Goal: Information Seeking & Learning: Learn about a topic

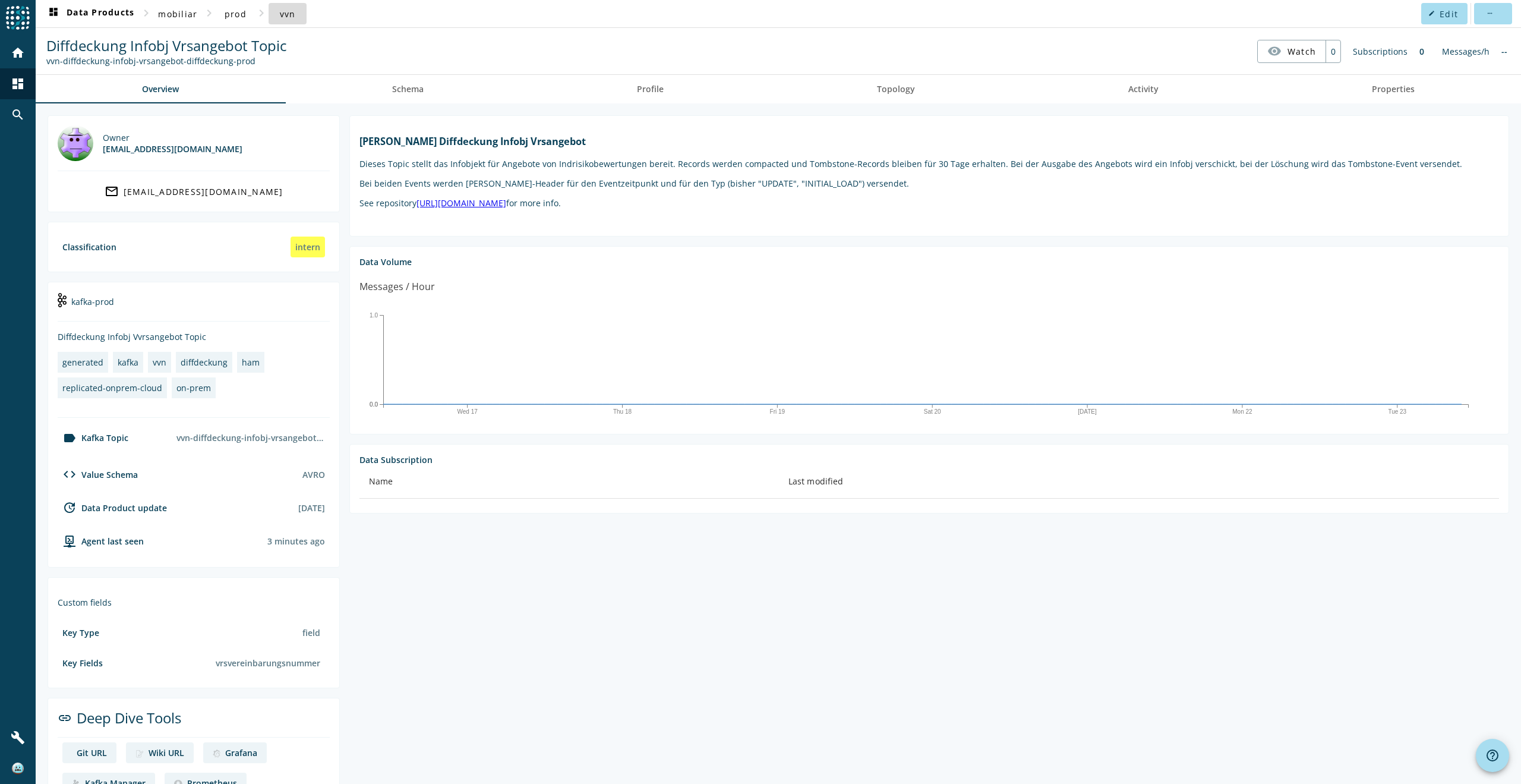
click at [284, 15] on span "vvn" at bounding box center [288, 14] width 16 height 11
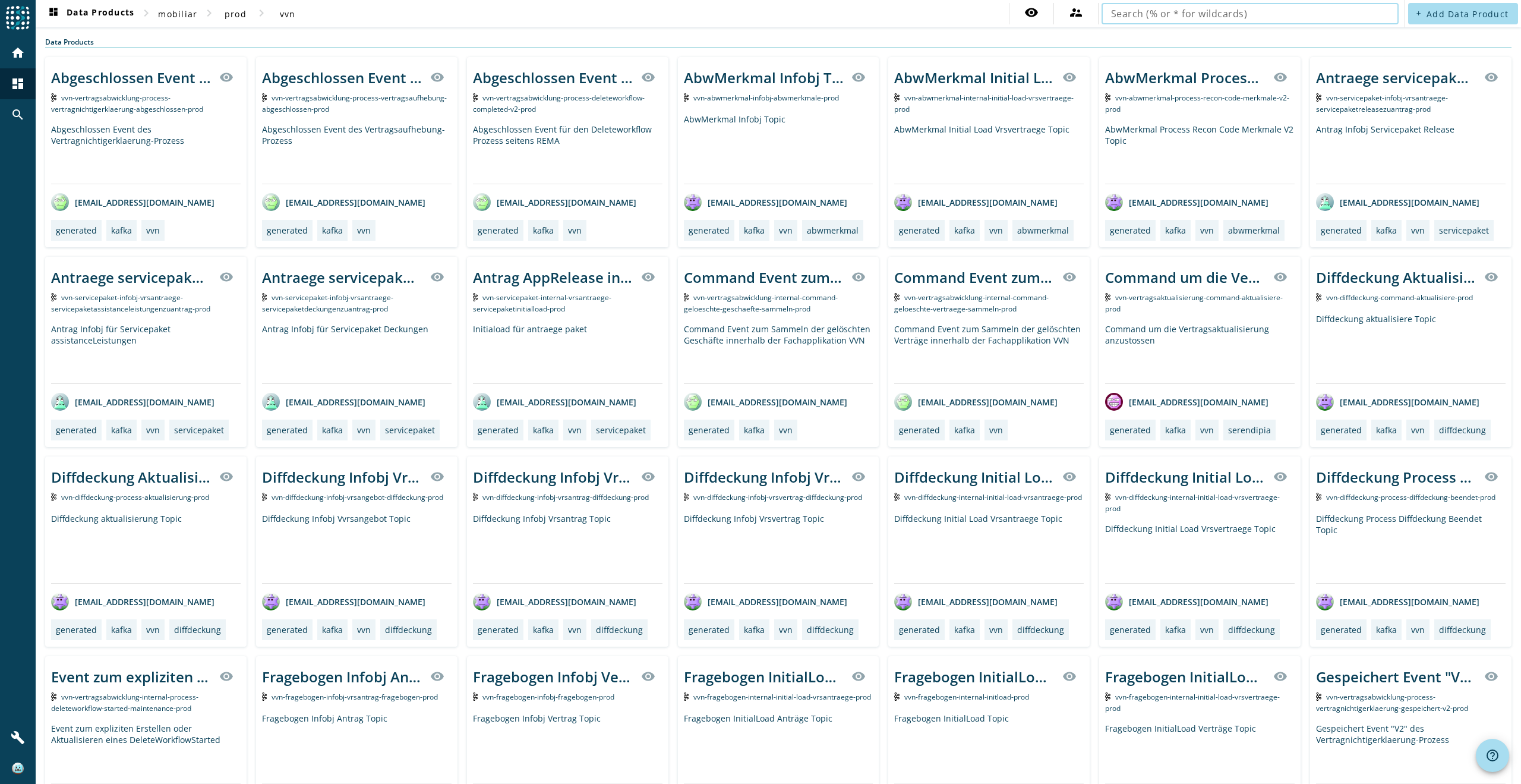
click at [1123, 13] on input "text" at bounding box center [1250, 13] width 278 height 14
type input "a"
type input "lead"
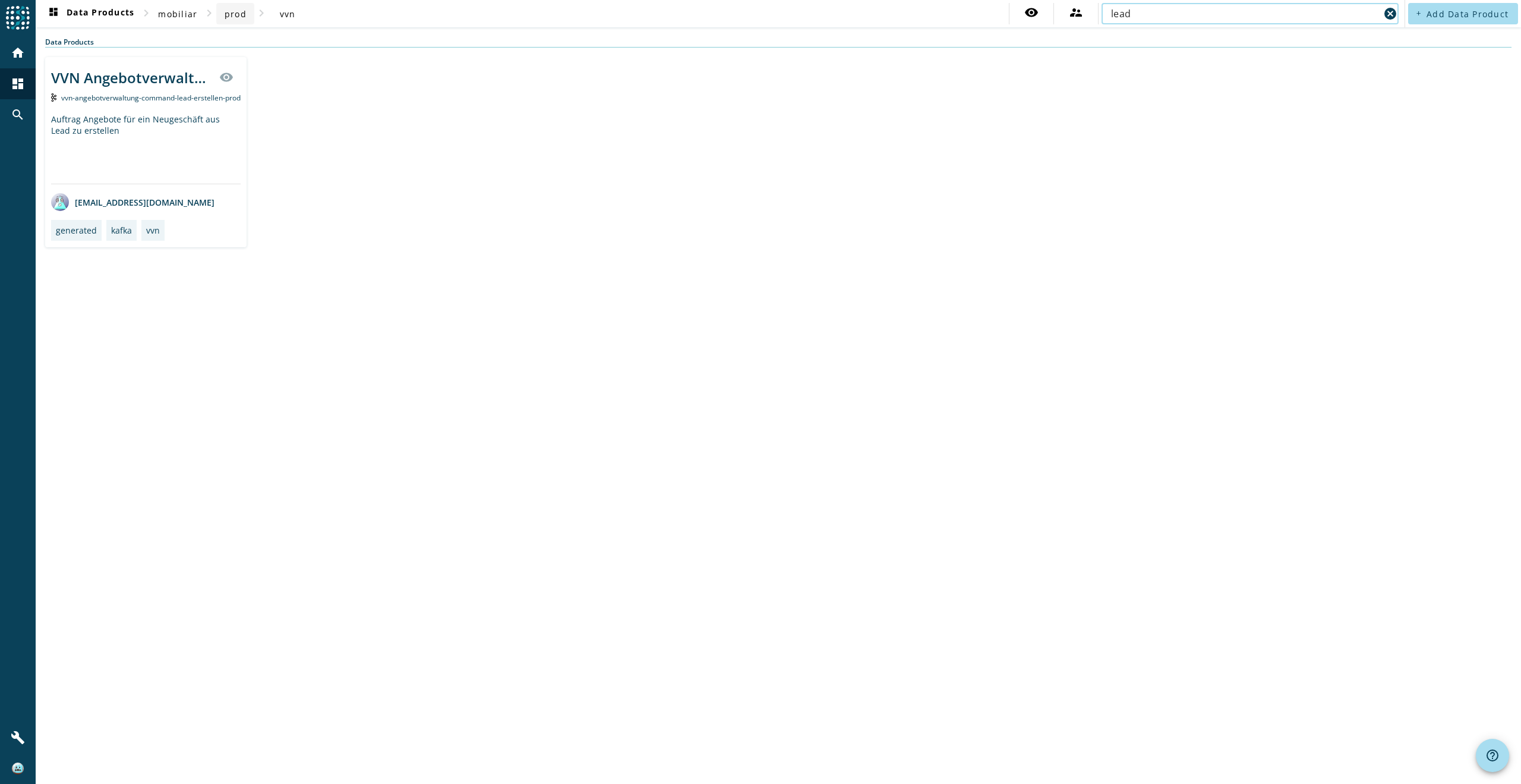
click at [234, 13] on span "prod" at bounding box center [235, 14] width 22 height 11
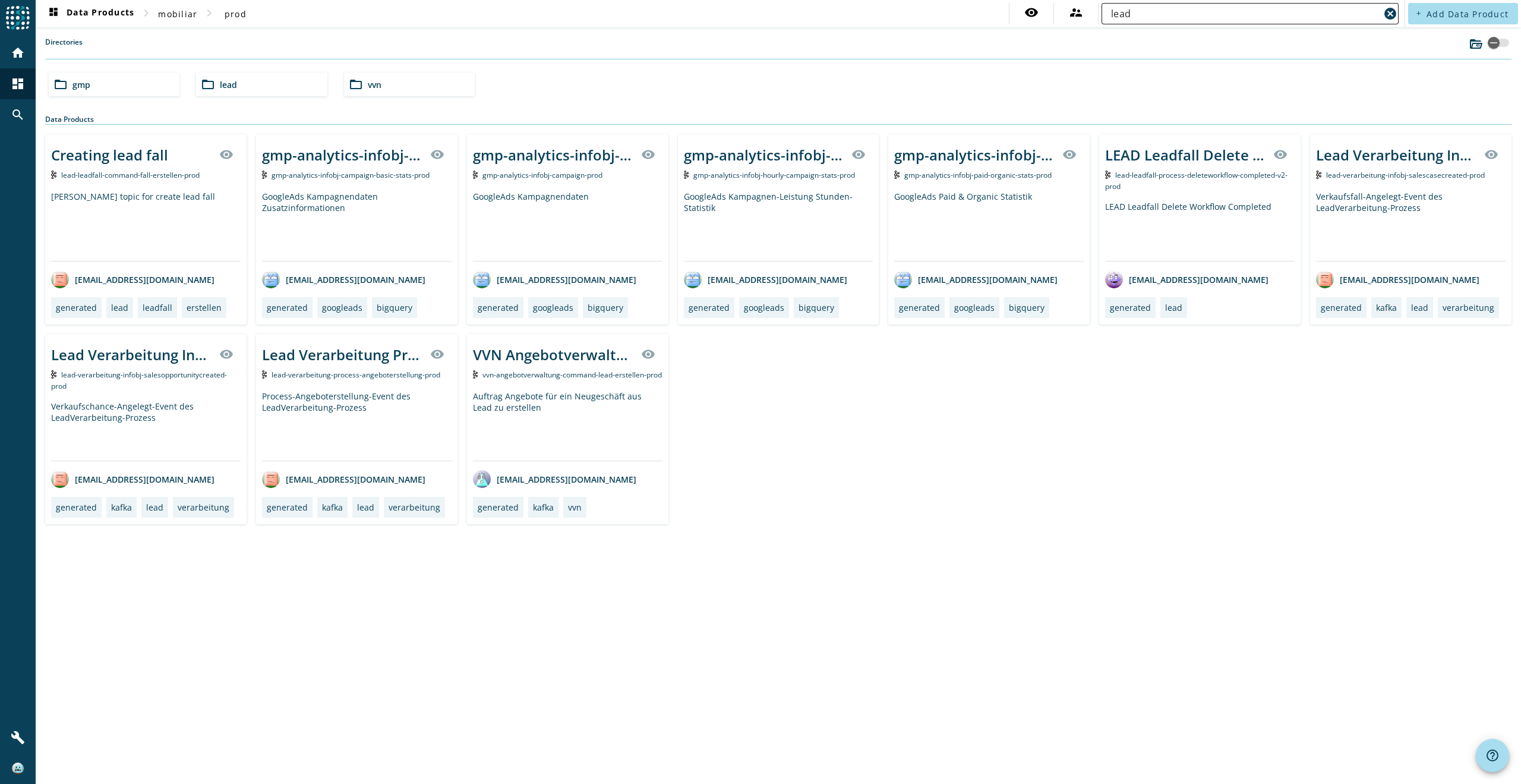
click at [1152, 12] on input "lead" at bounding box center [1245, 13] width 269 height 14
click at [323, 352] on div "Lead Verarbeitung Process Angeboterstellung" at bounding box center [342, 354] width 161 height 20
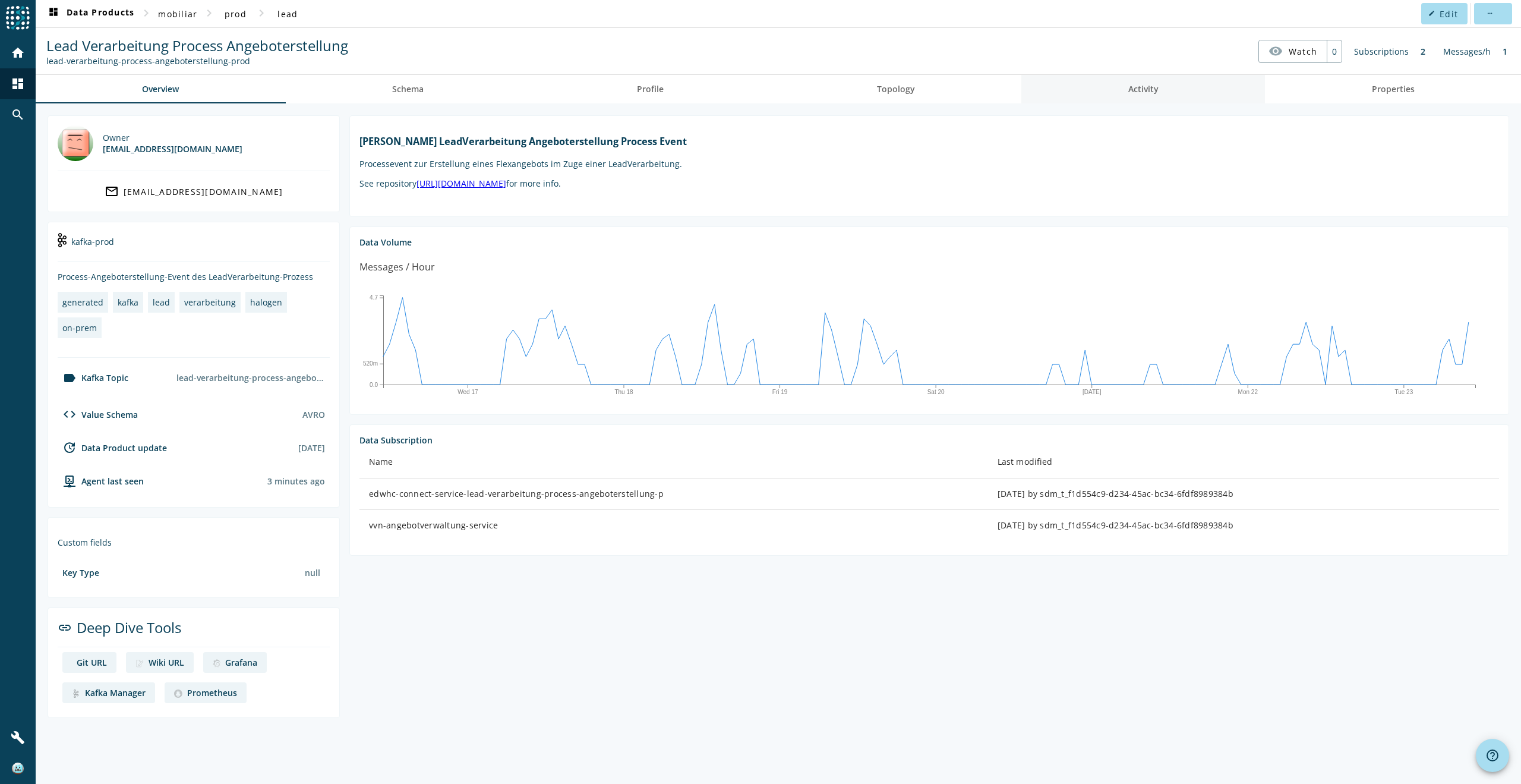
click at [1145, 93] on span "Activity" at bounding box center [1143, 89] width 30 height 8
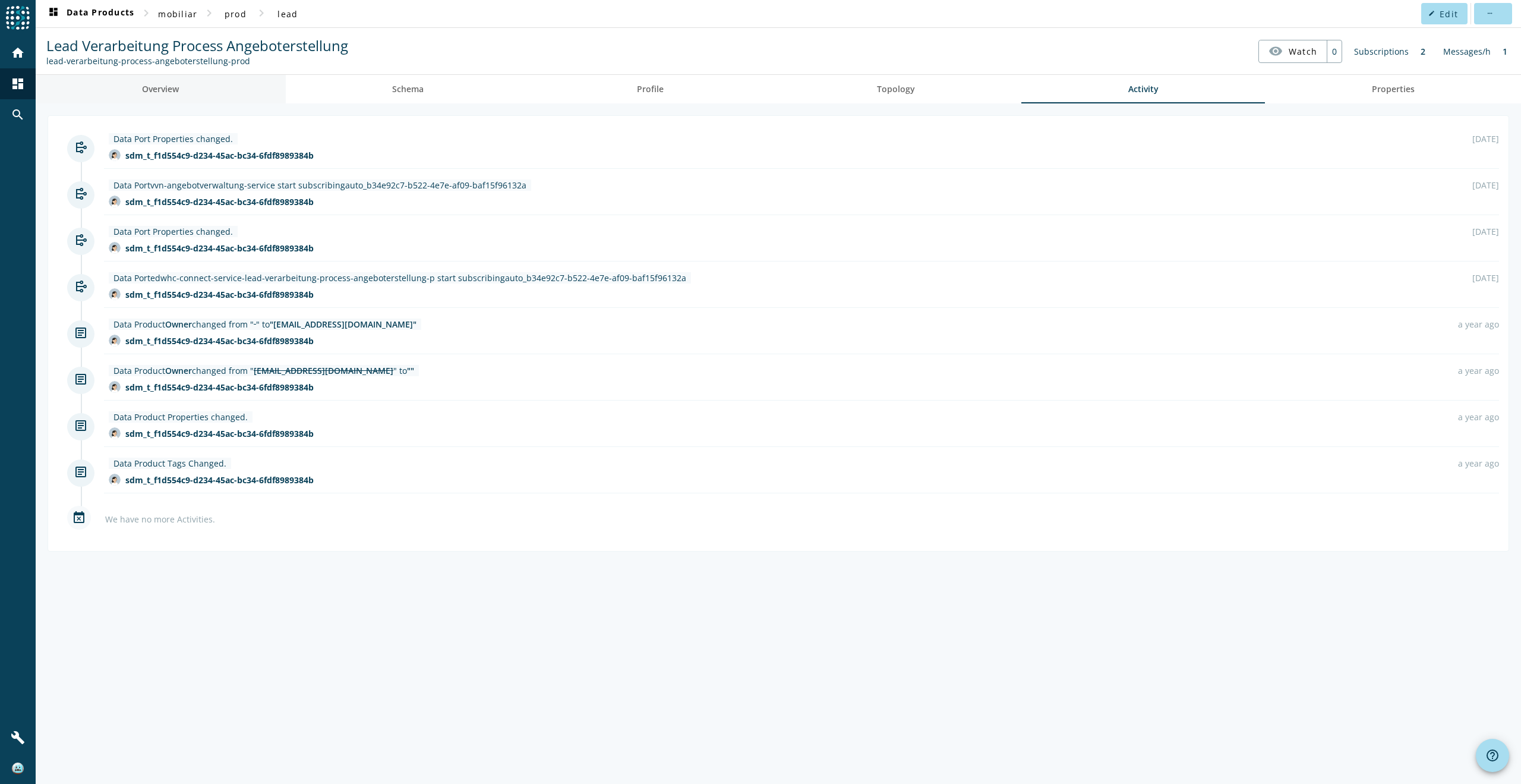
click at [169, 96] on span "Overview" at bounding box center [160, 89] width 37 height 29
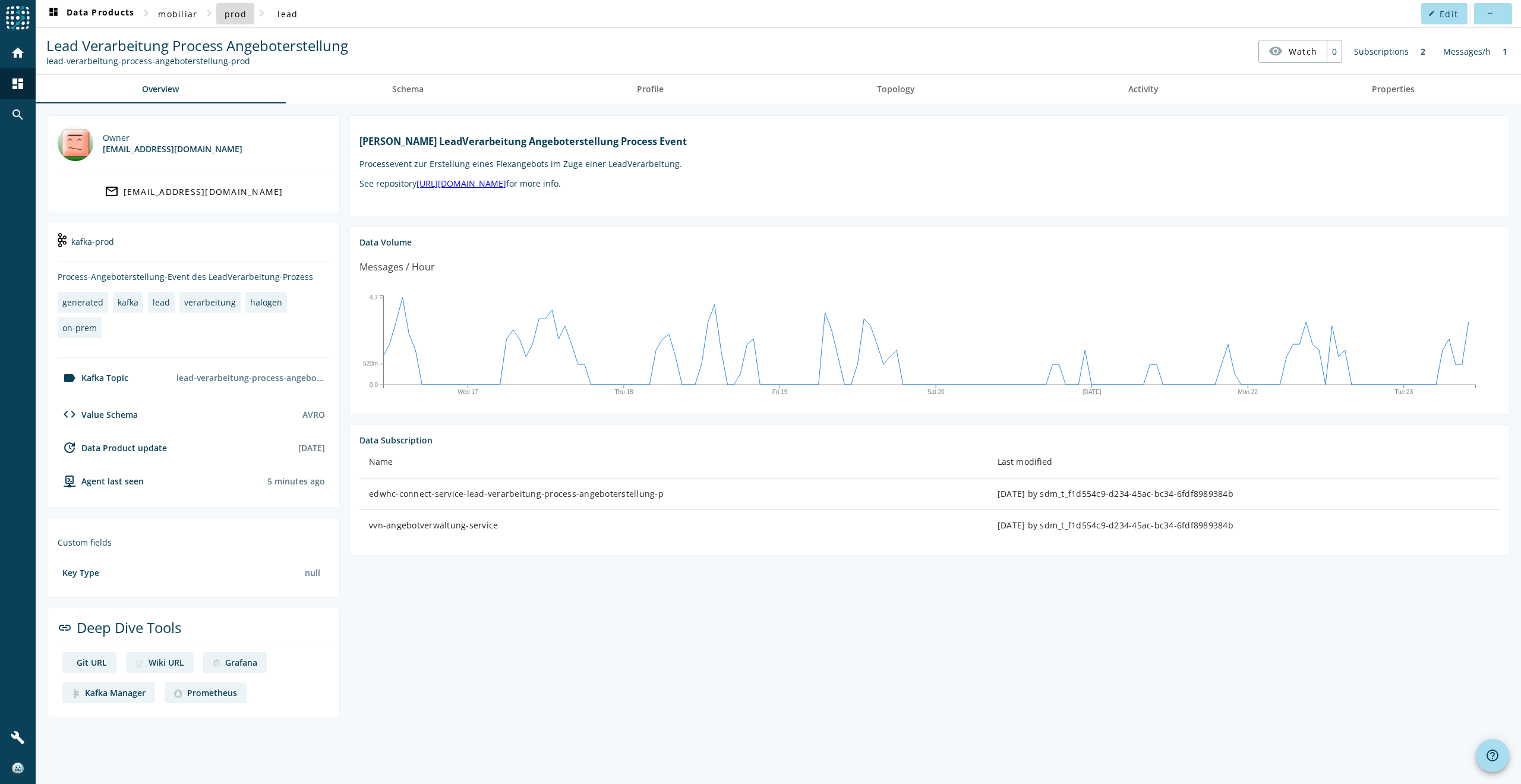
click at [236, 15] on span "prod" at bounding box center [235, 14] width 22 height 11
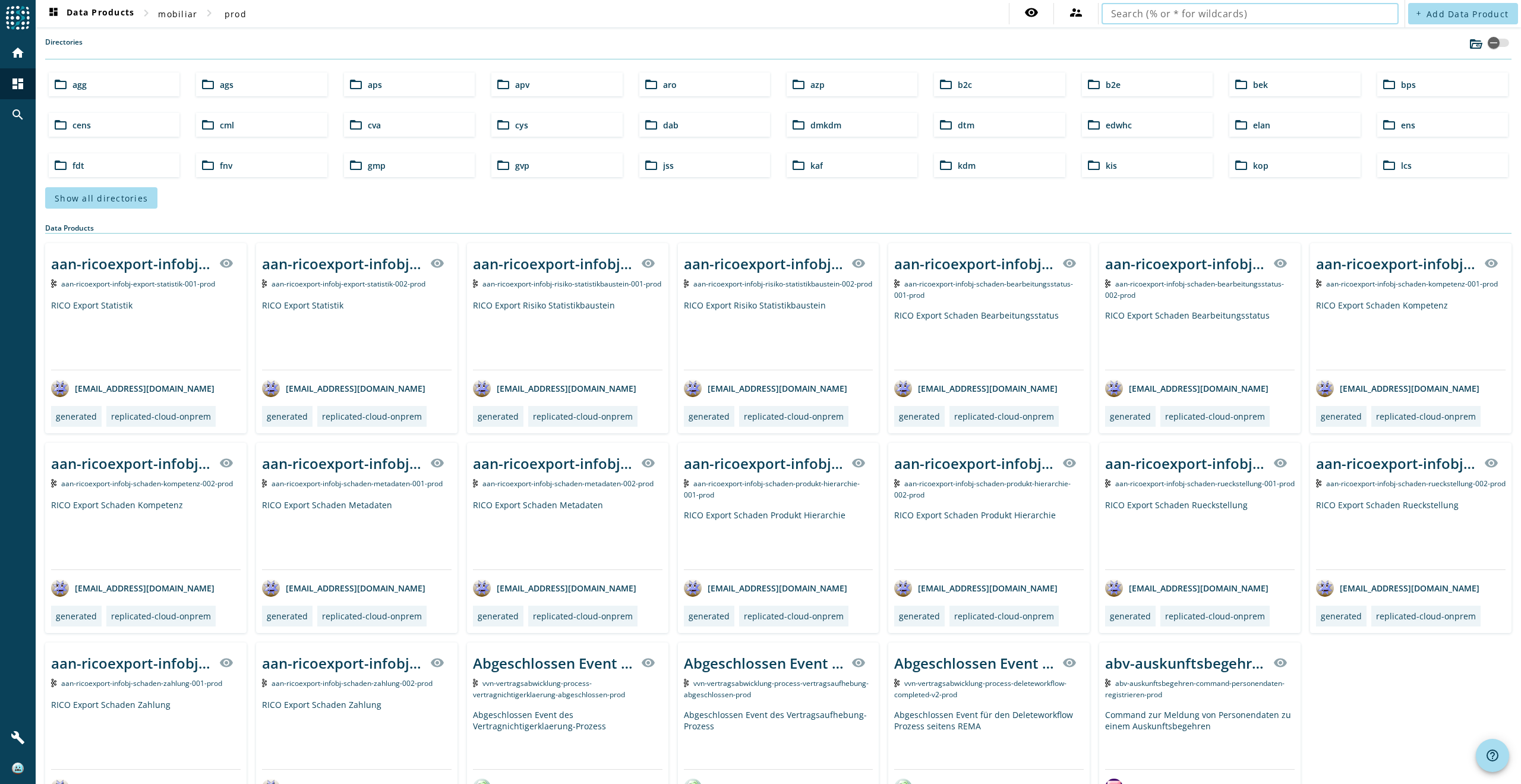
click at [1122, 15] on input "text" at bounding box center [1250, 13] width 278 height 14
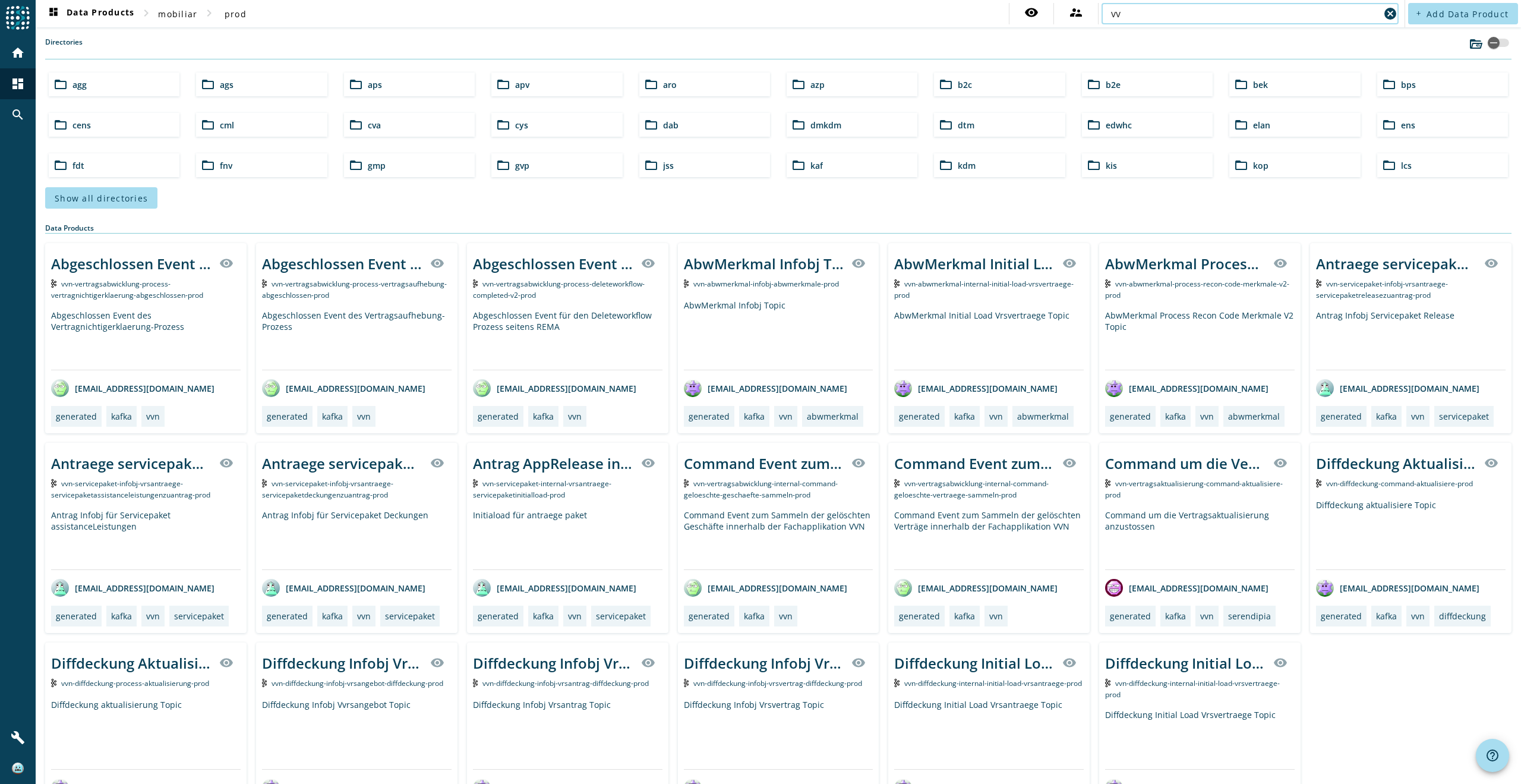
type input "v"
type input "lead"
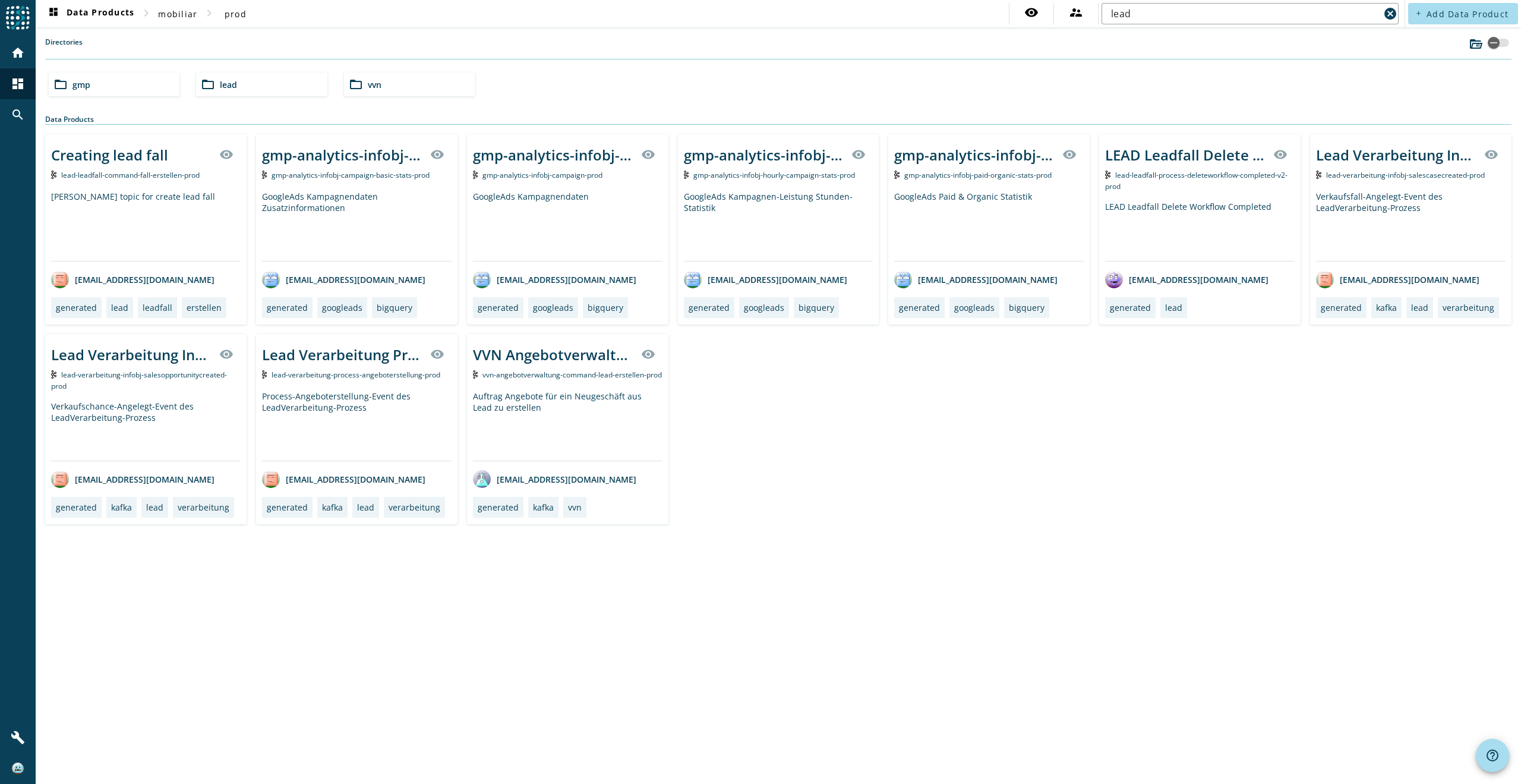
click at [544, 377] on span "vvn-angebotverwaltung-command-lead-erstellen-prod" at bounding box center [572, 375] width 179 height 10
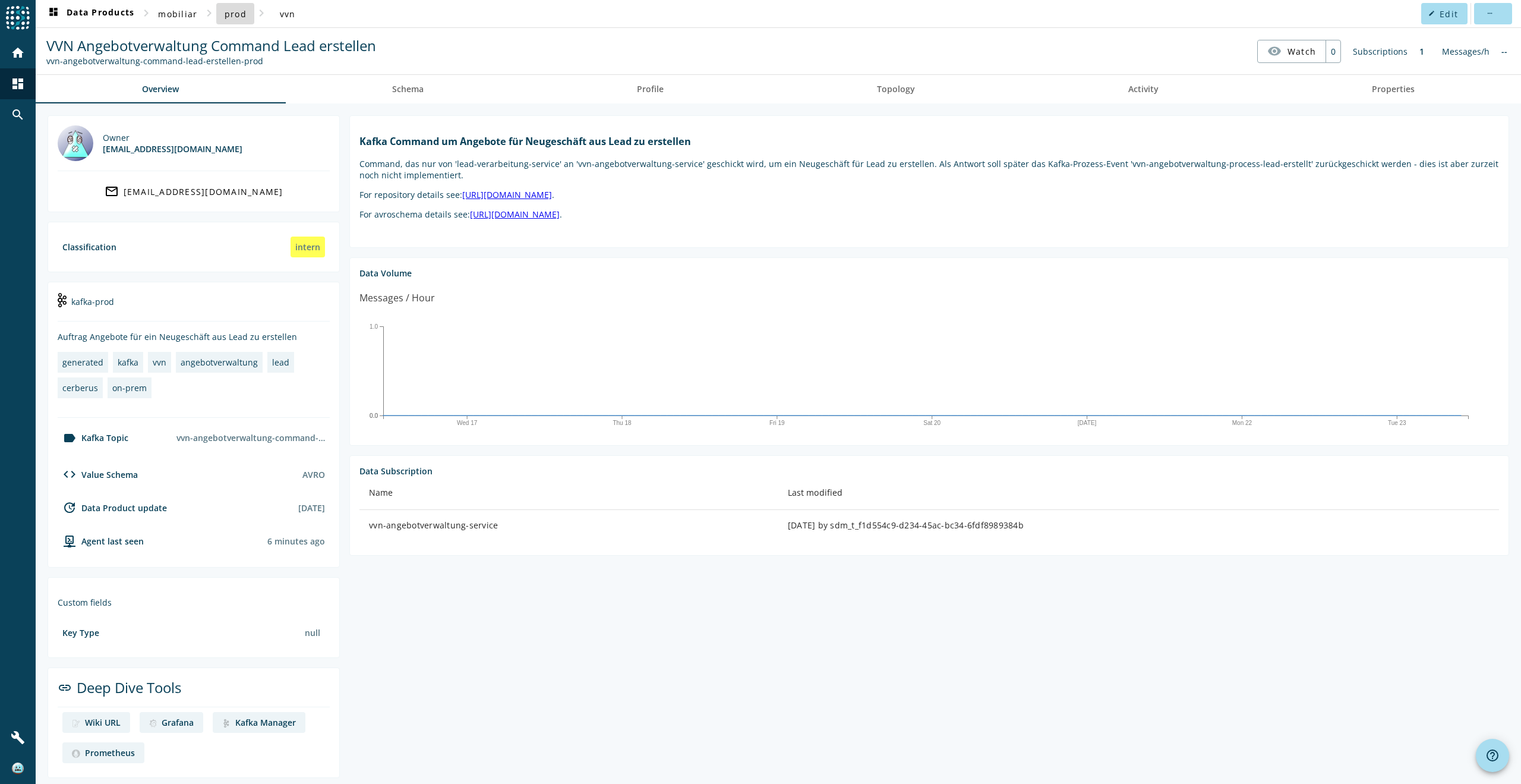
drag, startPoint x: 233, startPoint y: 14, endPoint x: 227, endPoint y: 15, distance: 6.1
click at [227, 15] on span "prod" at bounding box center [235, 14] width 22 height 11
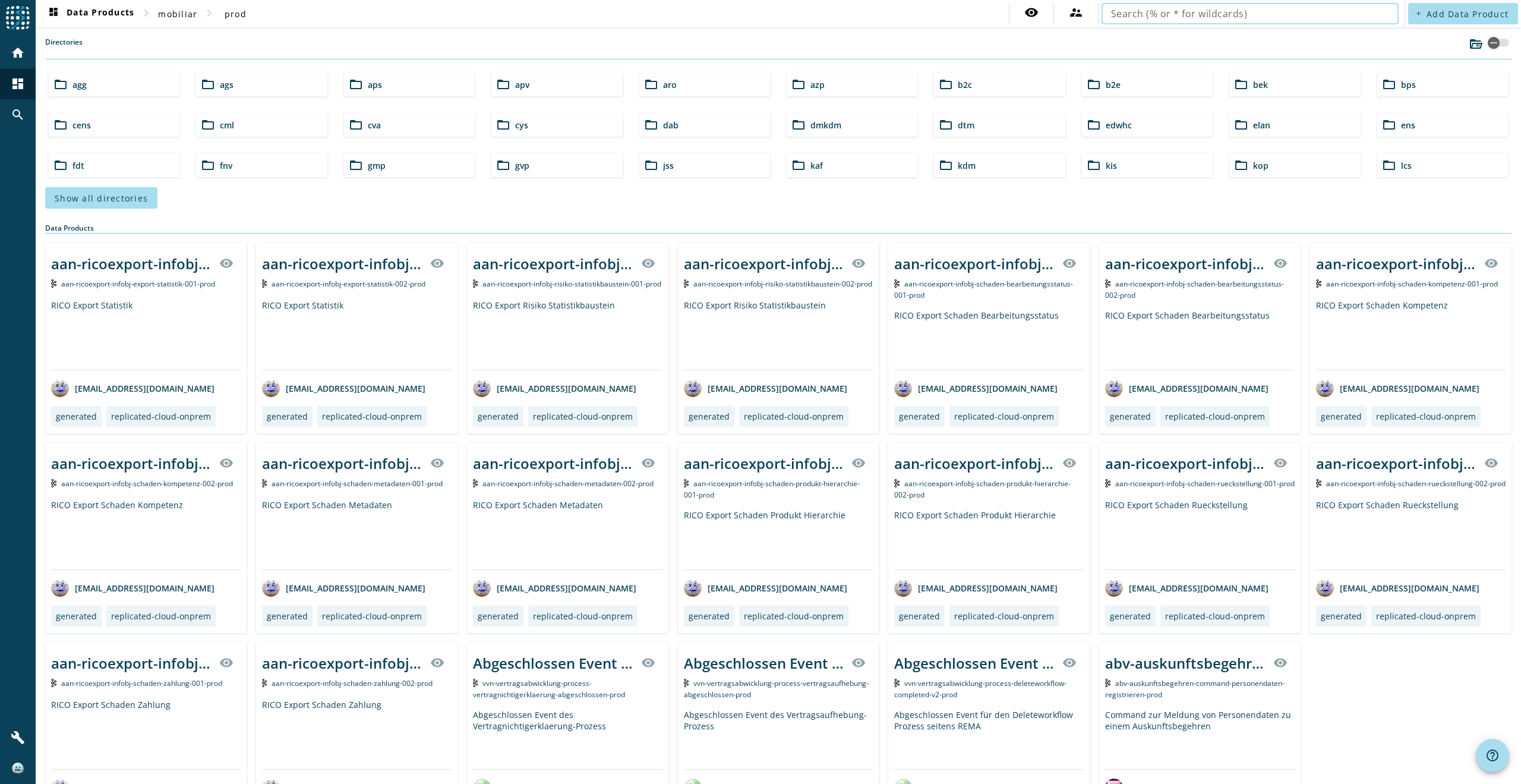
click at [1120, 15] on input "text" at bounding box center [1250, 13] width 278 height 14
type input "lead"
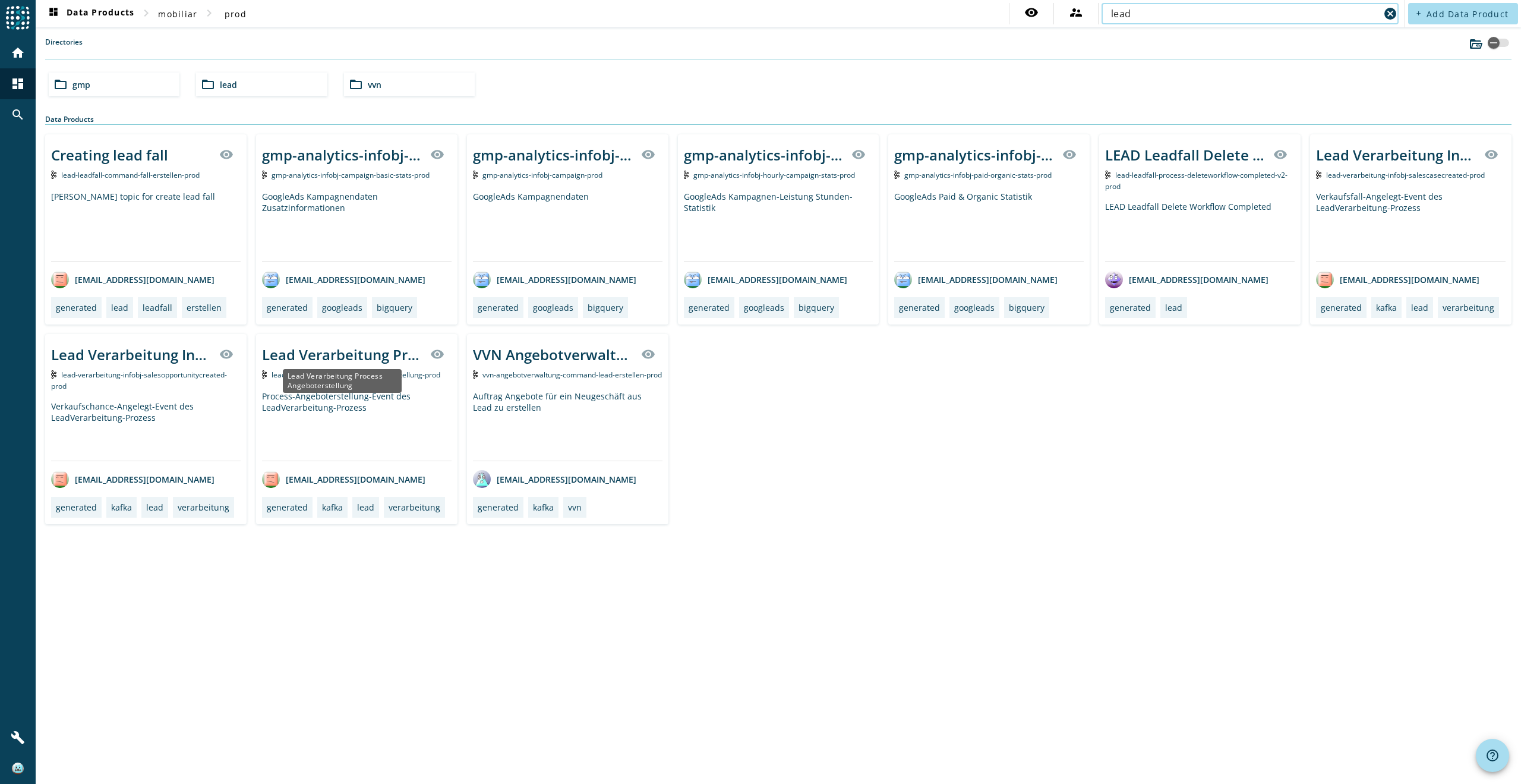
click at [326, 355] on div "Lead Verarbeitung Process Angeboterstellung" at bounding box center [342, 354] width 161 height 20
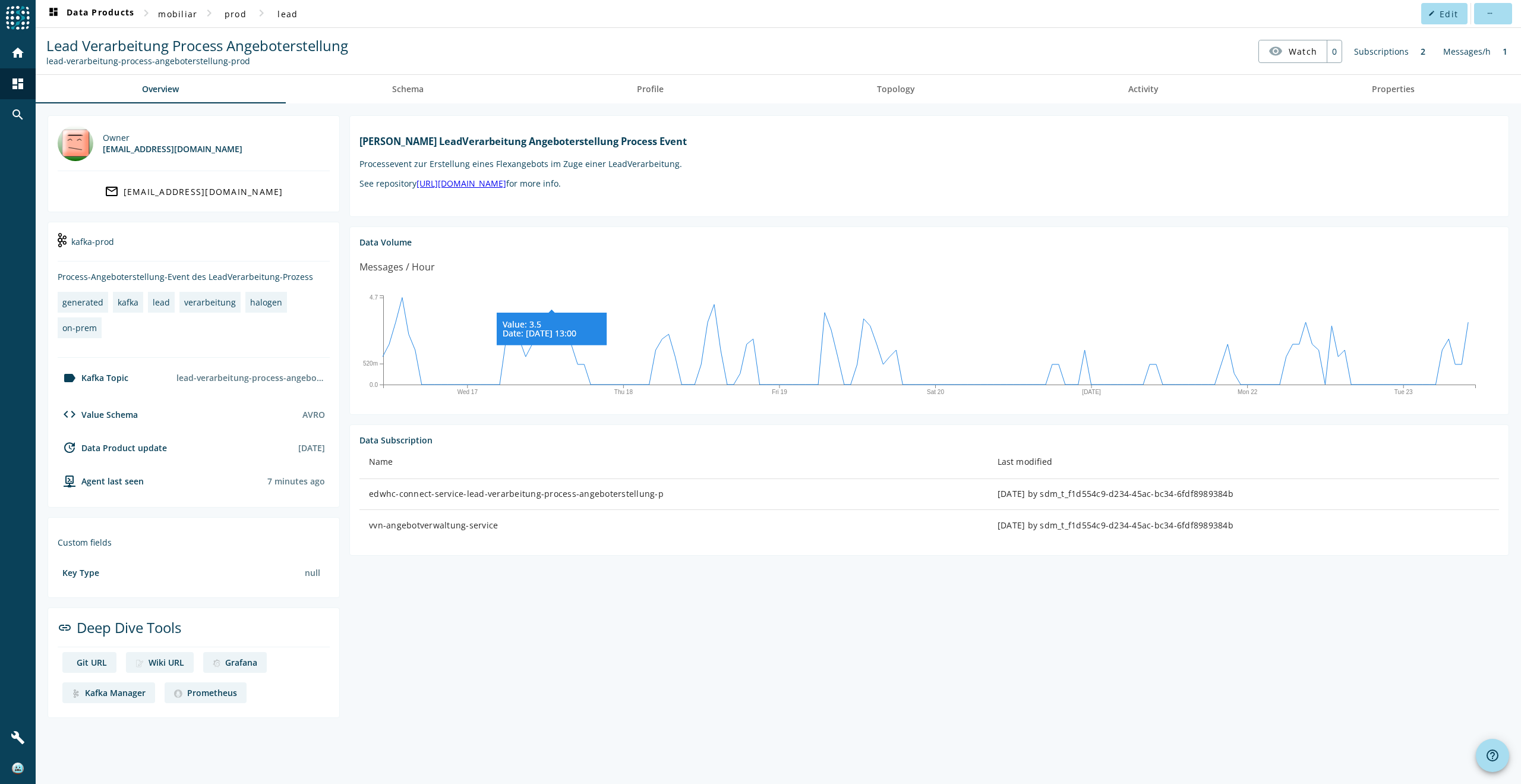
click at [550, 363] on icon "Wed 17 Thu 18 Fri 19 Sat 20 Sep 21 Mon 22 Tue 23 0.0 520m 4.7 Value: 3.5 Date: …" at bounding box center [929, 342] width 1140 height 119
click at [552, 339] on tspan "Date: [DATE] 13:00" at bounding box center [539, 333] width 74 height 11
click at [560, 343] on icon "Wed 17 Thu 18 Fri 19 Sat 20 Sep 21 Mon 22 Tue 23 0.0 520m 4.7 Value: 1.5 Date: …" at bounding box center [929, 342] width 1140 height 119
click at [736, 364] on icon "Wed 17 Thu 18 Fri 19 Sat 20 Sep 21 Mon 22 Tue 23 0.0 520m 4.7 Value: 0.0 Date: …" at bounding box center [929, 342] width 1140 height 119
click at [853, 351] on icon "Wed 17 Thu 18 Fri 19 Sat 20 Sep 21 Mon 22 Tue 23 0.0 520m 4.7 Value: 0.0 Date: …" at bounding box center [929, 342] width 1140 height 119
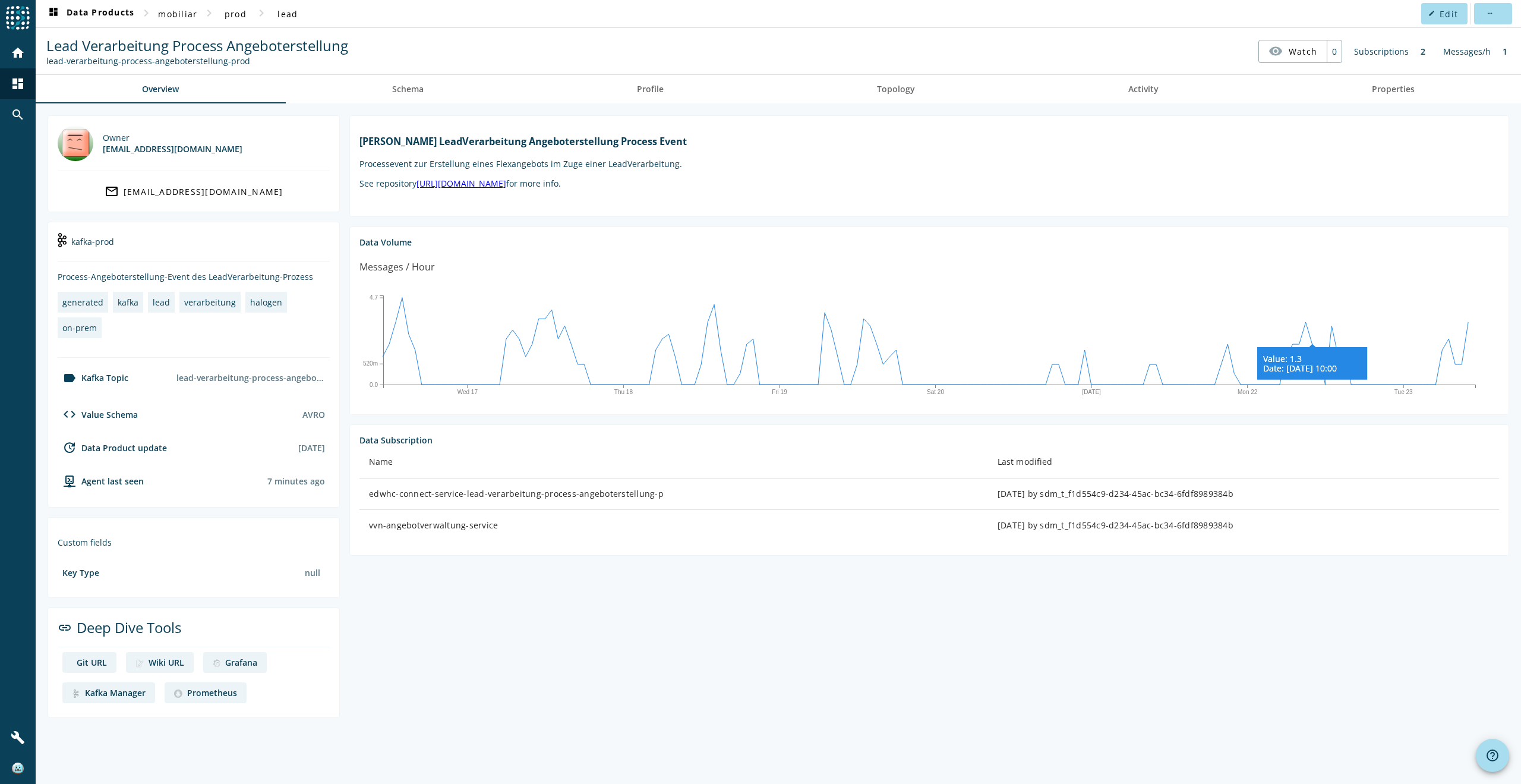
click at [1307, 344] on icon at bounding box center [1312, 361] width 110 height 35
click at [1228, 368] on icon at bounding box center [1228, 361] width 110 height 35
click at [1144, 93] on span "Activity" at bounding box center [1143, 89] width 30 height 8
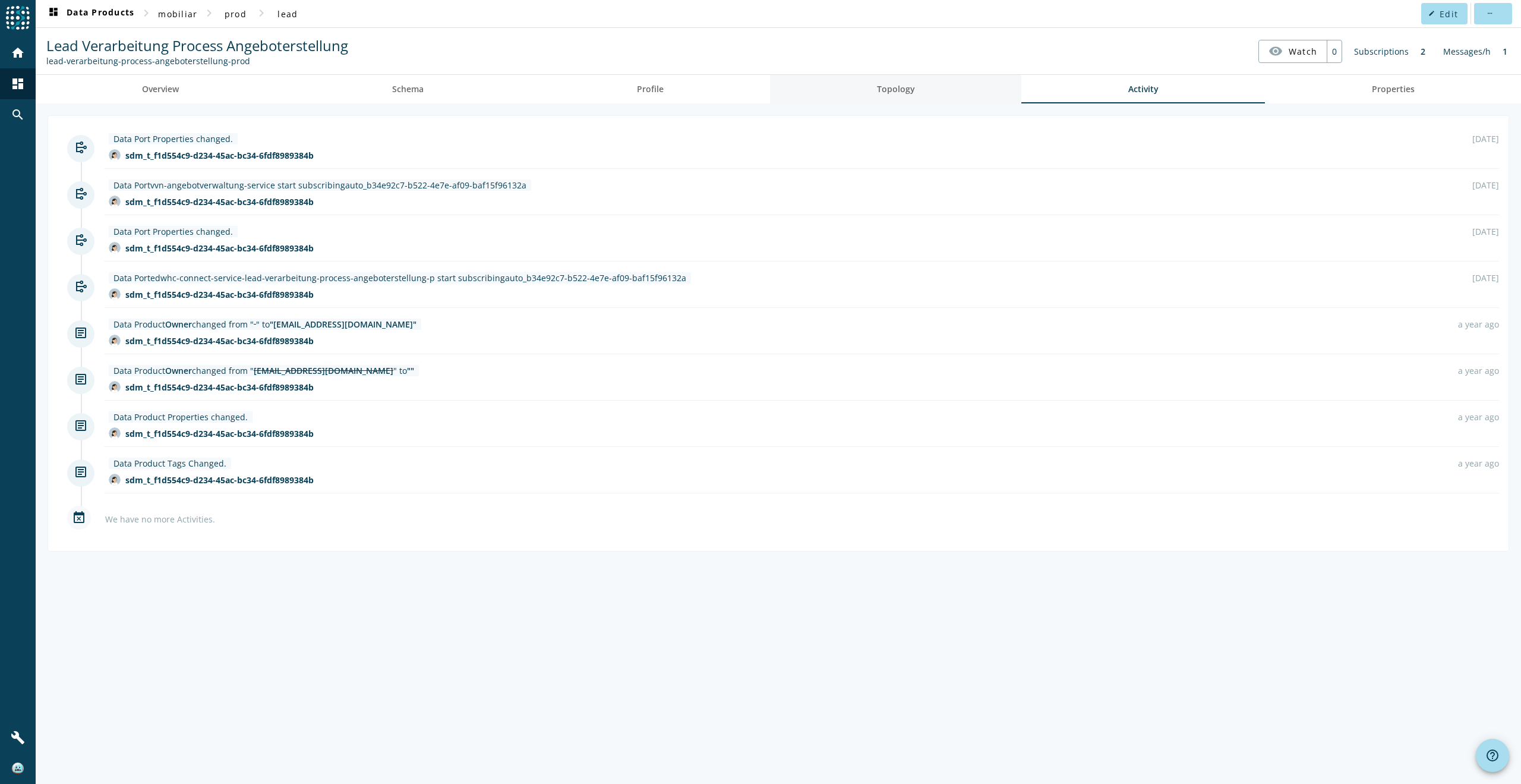
click at [887, 90] on span "Topology" at bounding box center [896, 89] width 38 height 8
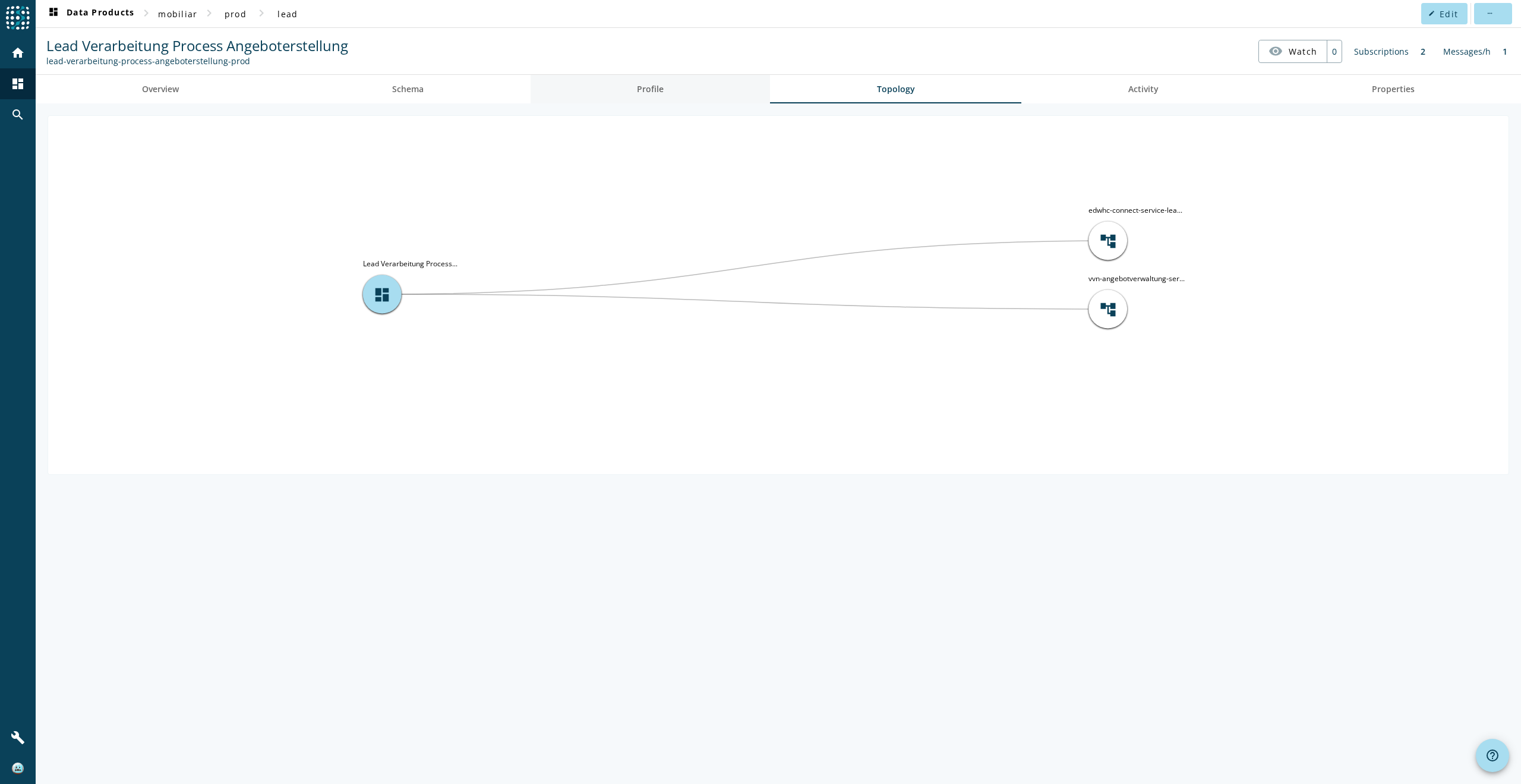
click at [638, 86] on link "Profile" at bounding box center [650, 89] width 240 height 29
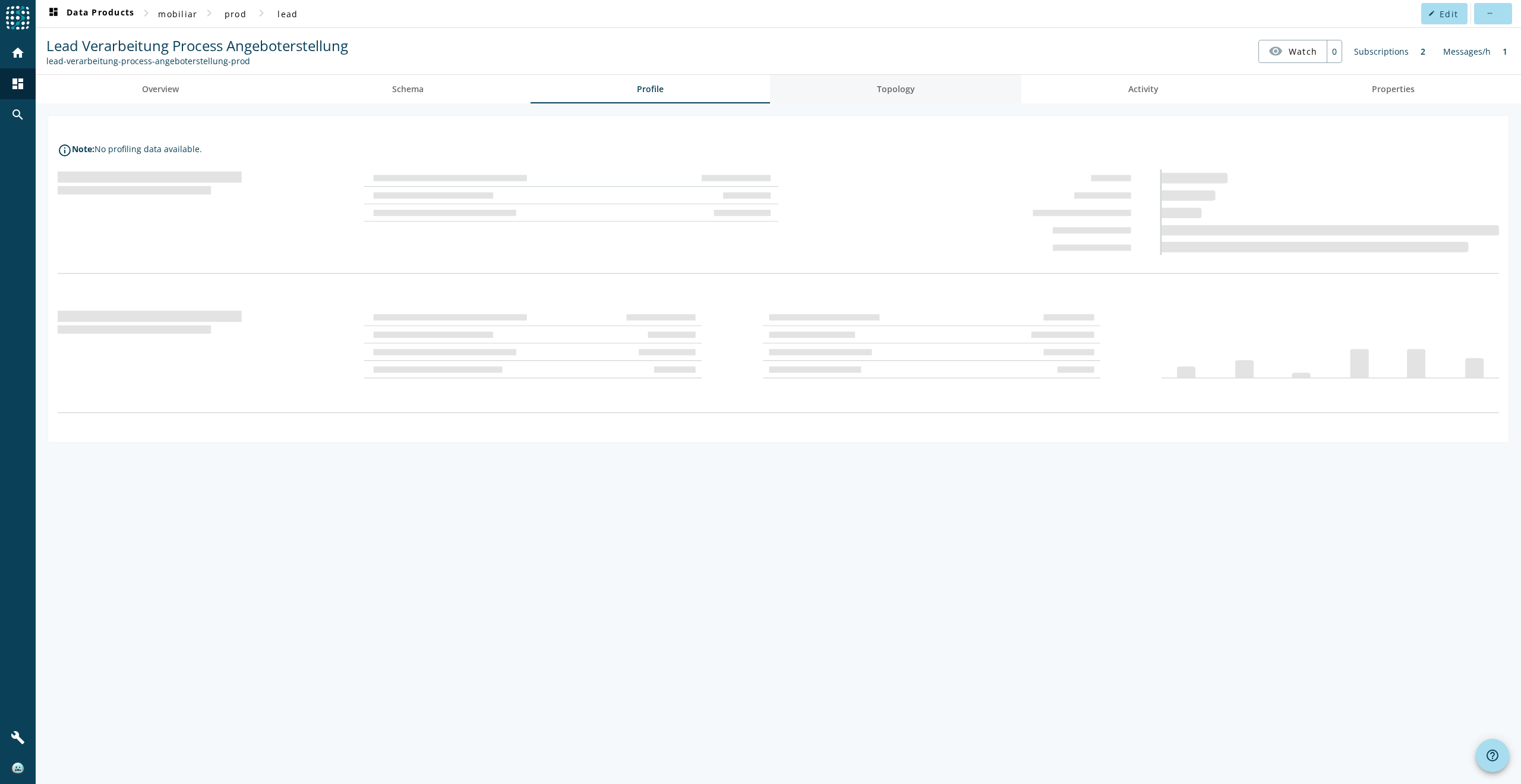
click at [877, 89] on link "Topology" at bounding box center [895, 89] width 251 height 29
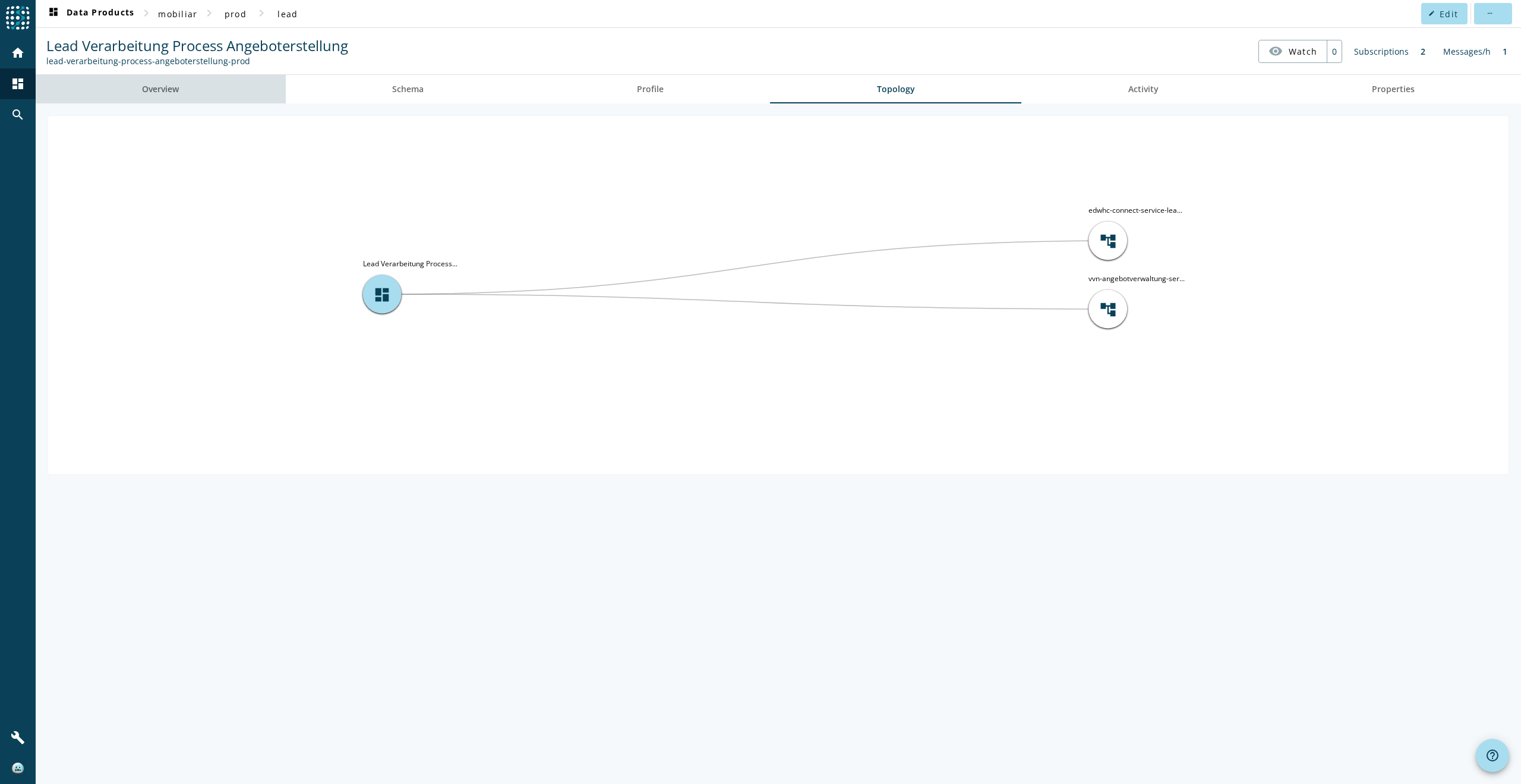
click at [165, 86] on span "Overview" at bounding box center [160, 89] width 37 height 8
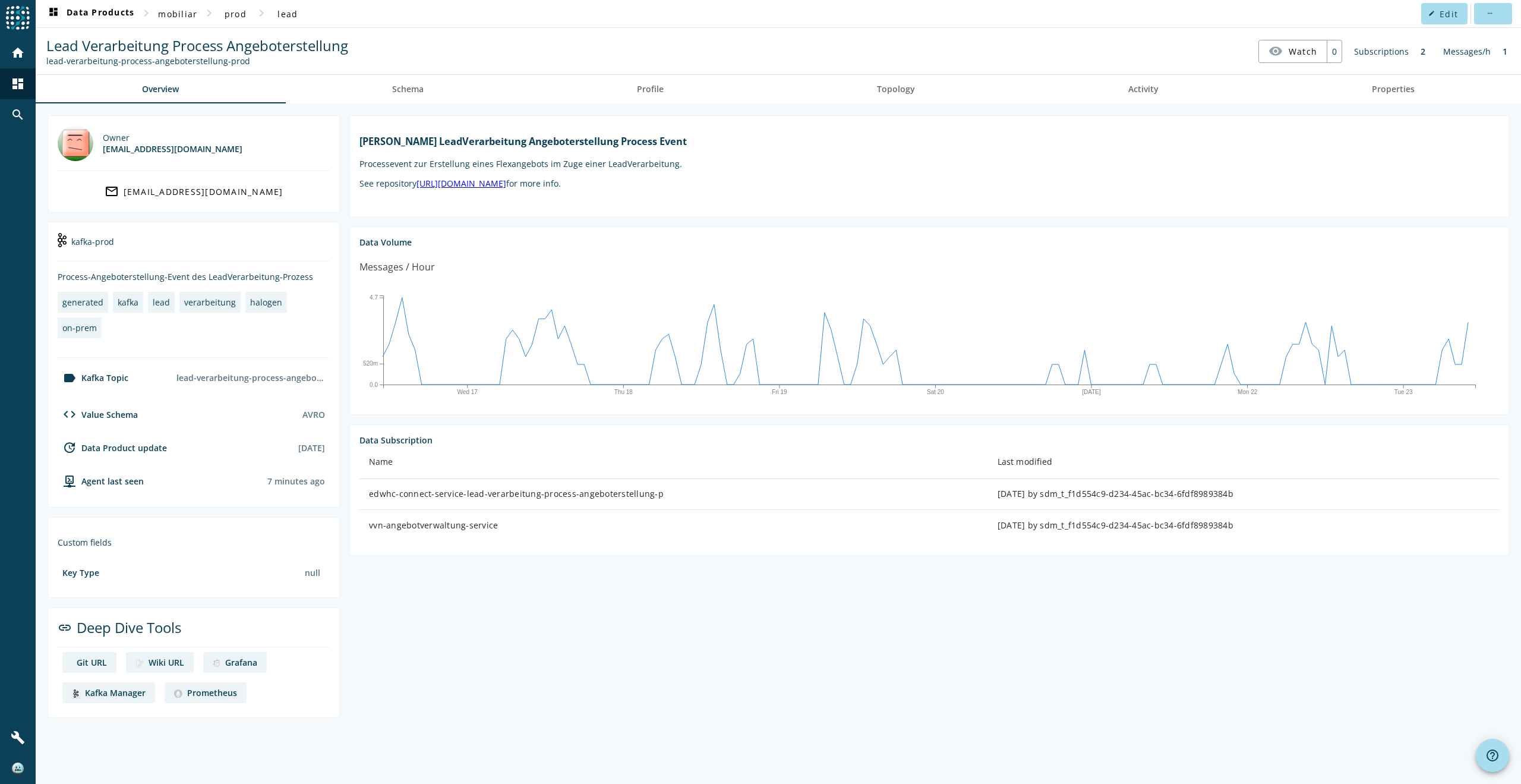
drag, startPoint x: 110, startPoint y: 695, endPoint x: 97, endPoint y: 690, distance: 13.9
click at [97, 690] on div "Kafka Manager" at bounding box center [115, 693] width 60 height 11
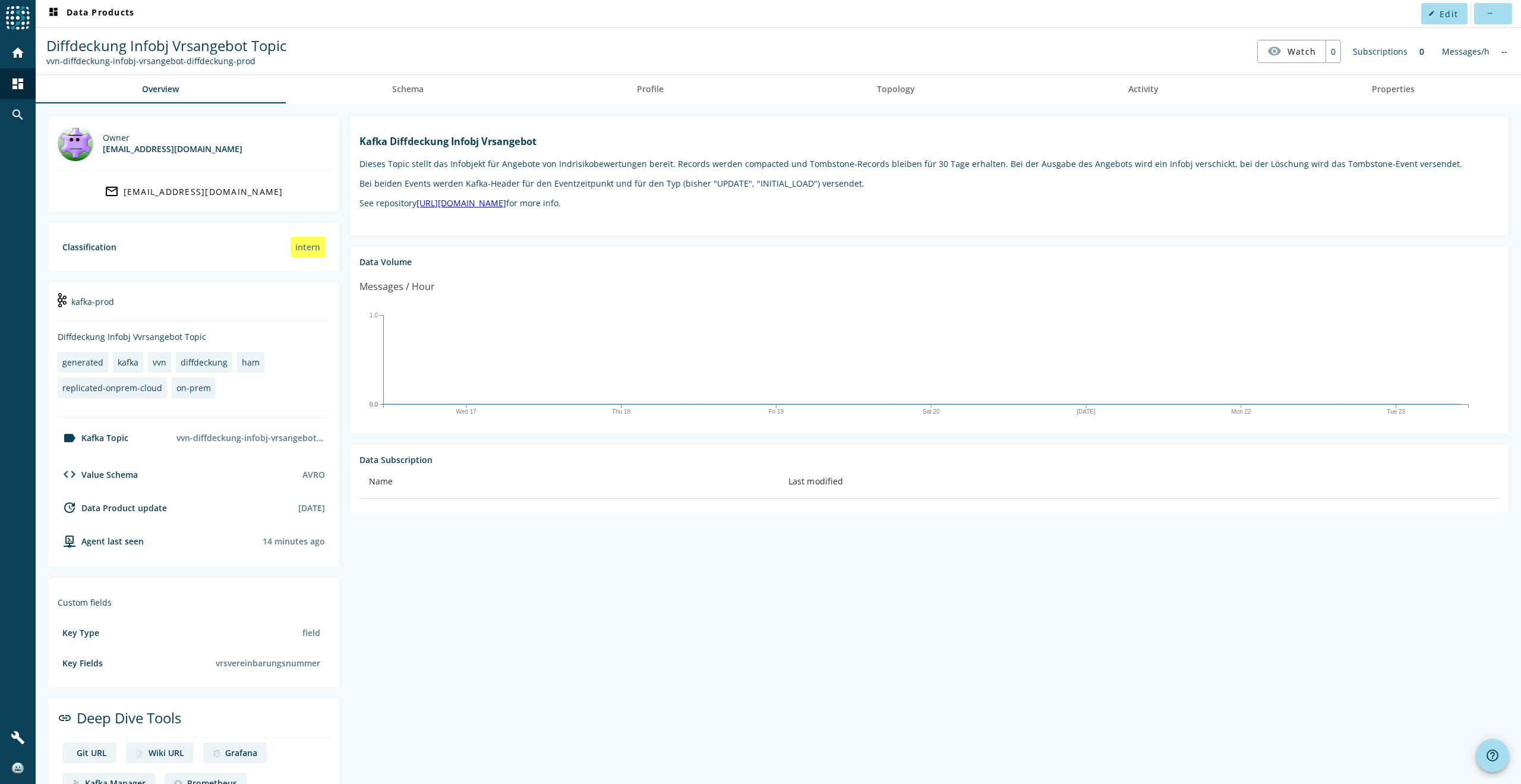
click at [236, 42] on span "Diffdeckung Infobj Vrsangebot Topic" at bounding box center [167, 46] width 240 height 20
click at [278, 16] on span at bounding box center [288, 13] width 38 height 29
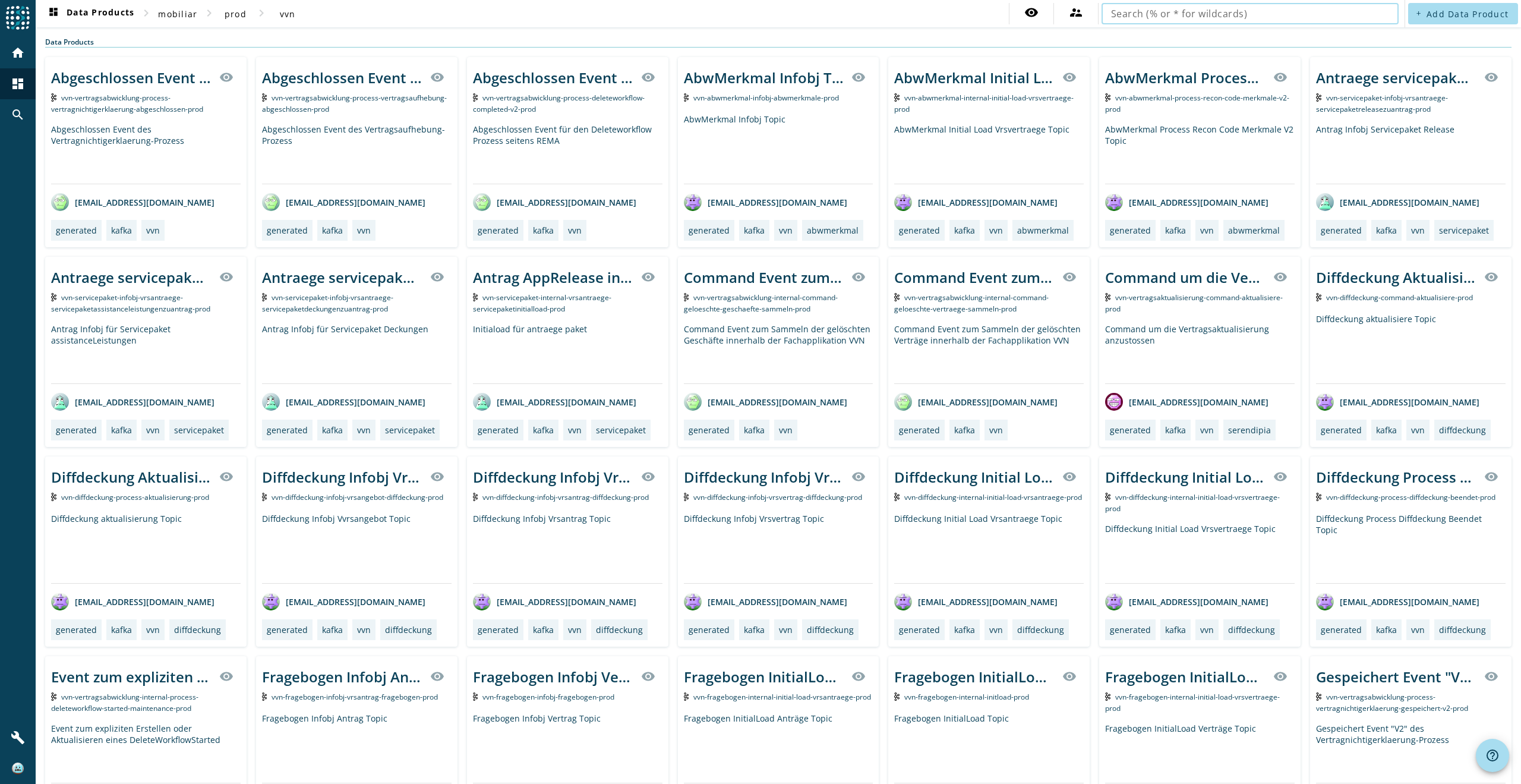
click at [1160, 12] on input "text" at bounding box center [1250, 13] width 278 height 14
type input "lead"
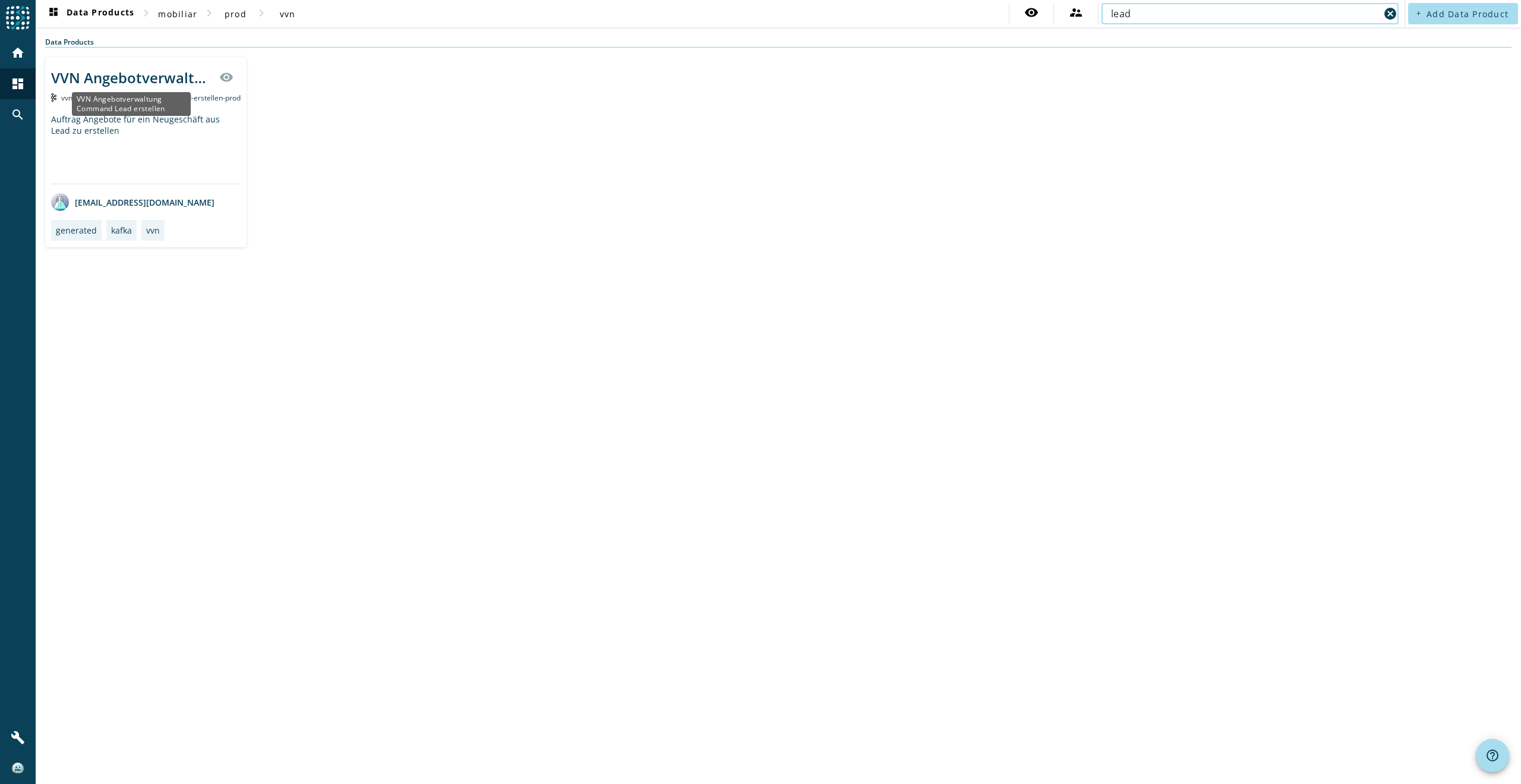
click at [132, 82] on div "VVN Angebotverwaltung Command Lead erstellen" at bounding box center [131, 77] width 161 height 20
